Goal: Find specific page/section: Find specific page/section

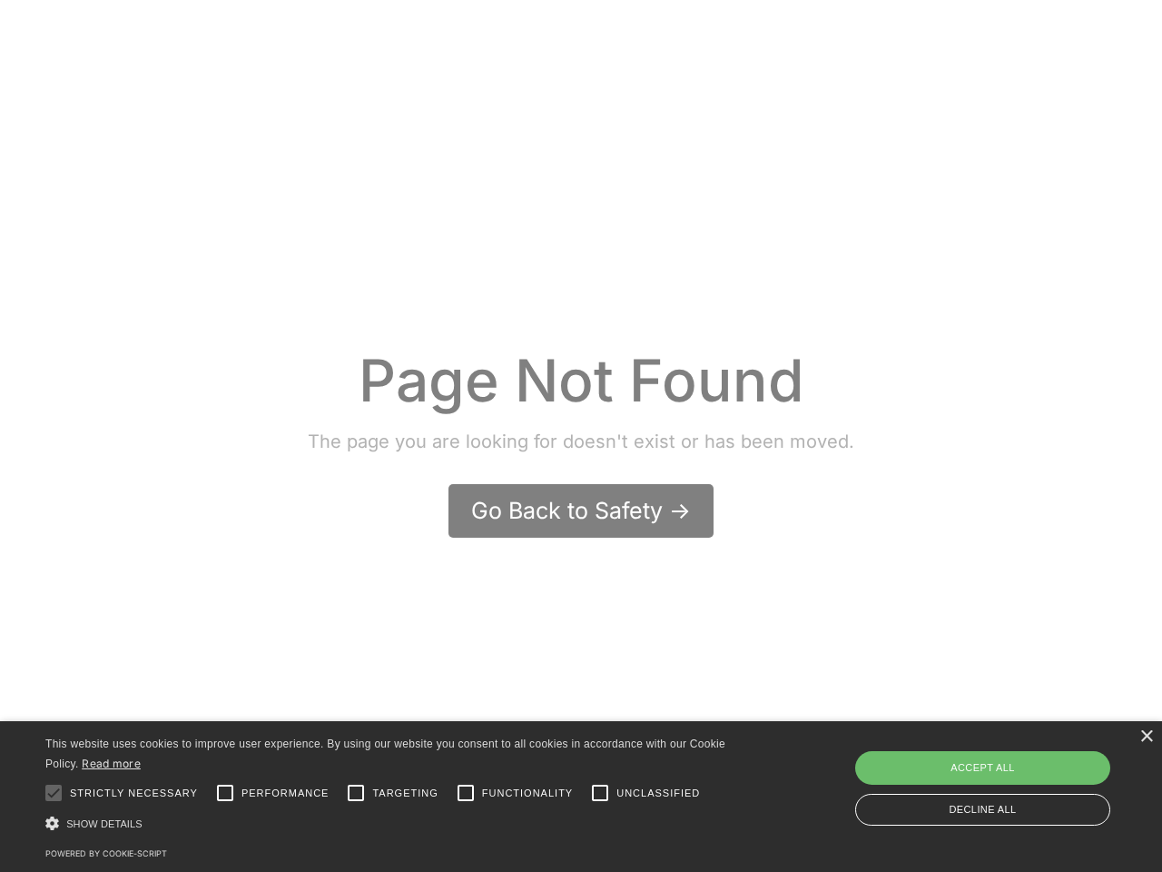
click at [54, 793] on div at bounding box center [53, 793] width 36 height 36
click at [225, 793] on input "Performance" at bounding box center [225, 793] width 36 height 36
checkbox input "true"
click at [356, 793] on input "Targeting" at bounding box center [356, 793] width 36 height 36
checkbox input "true"
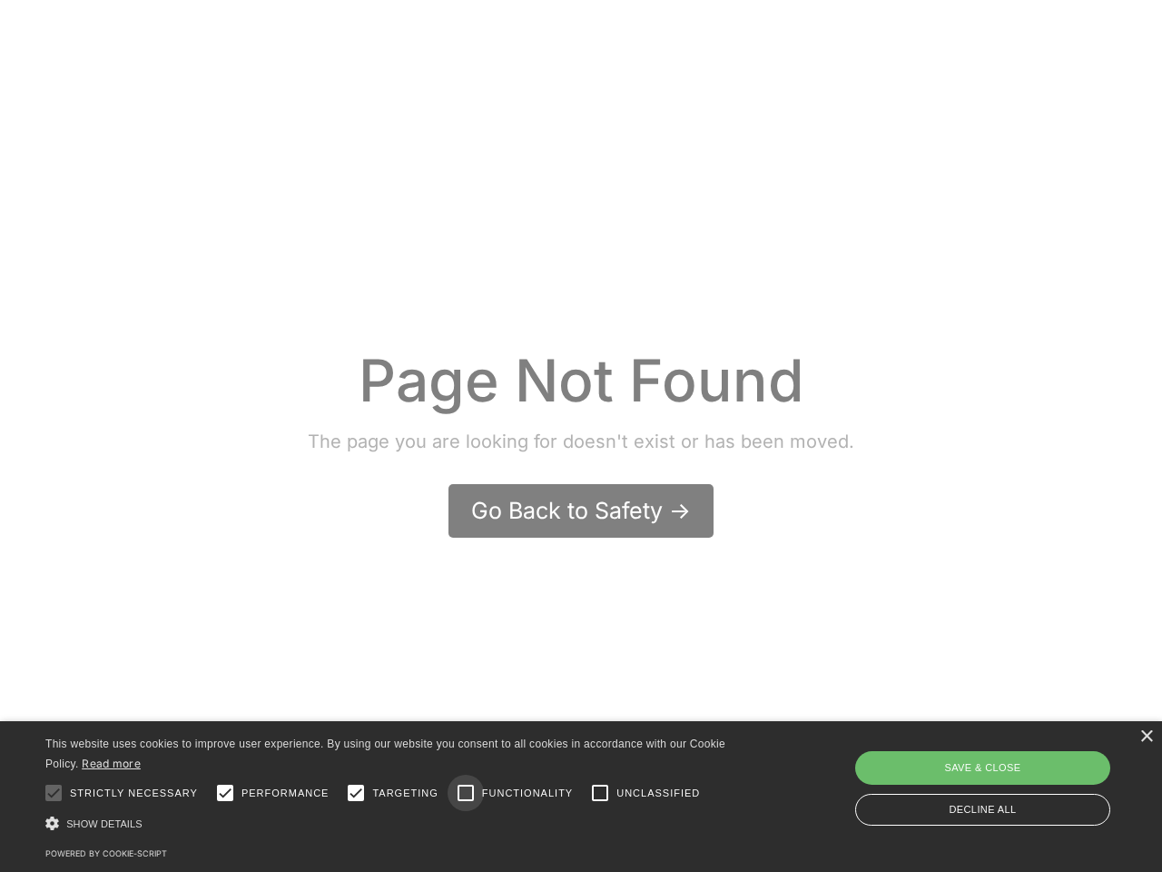
click at [466, 793] on input "Functionality" at bounding box center [466, 793] width 36 height 36
checkbox input "true"
click at [600, 793] on input "Unclassified" at bounding box center [600, 793] width 36 height 36
checkbox input "true"
click at [393, 823] on div "Show details Hide details" at bounding box center [393, 823] width 697 height 19
